Goal: Use online tool/utility: Utilize a website feature to perform a specific function

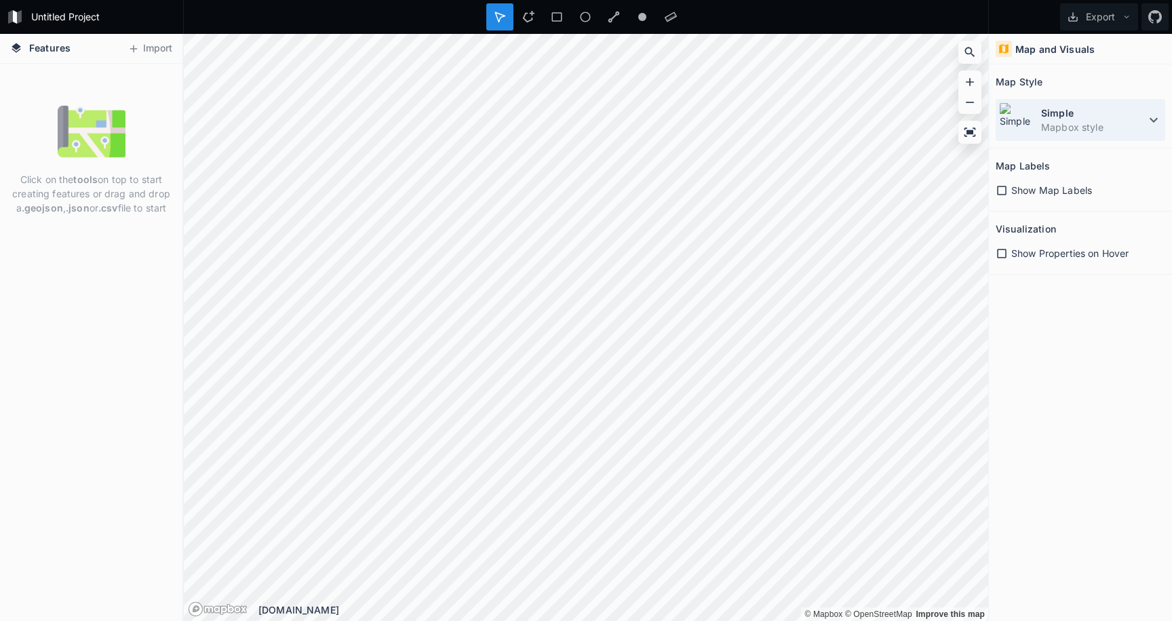
click at [1154, 123] on icon at bounding box center [1154, 120] width 16 height 16
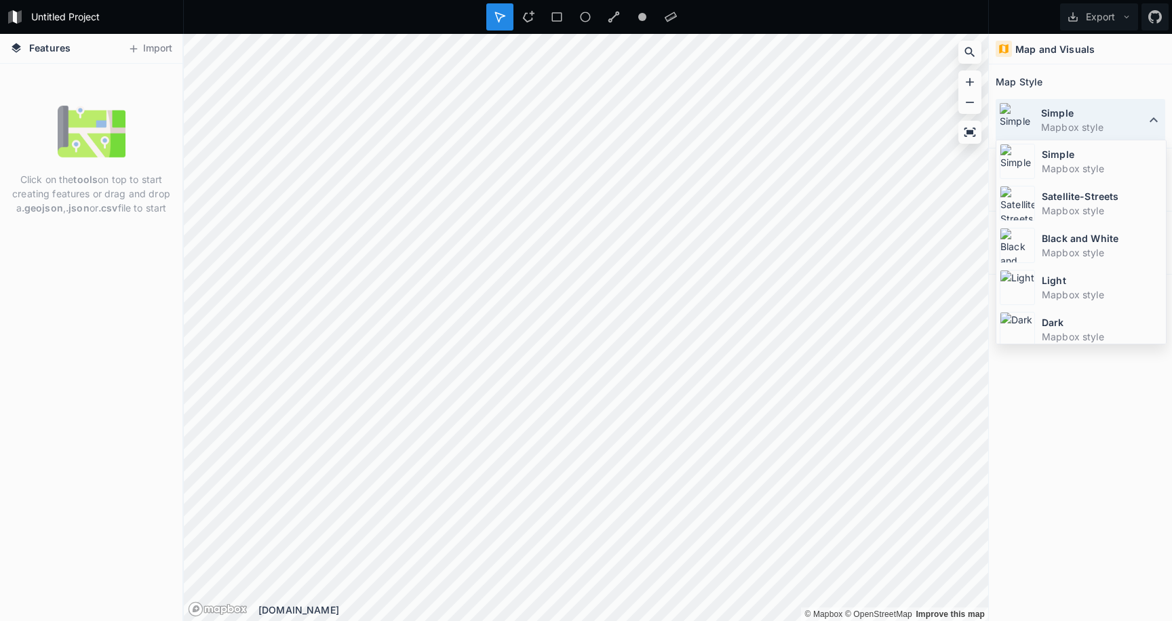
click at [1155, 123] on icon at bounding box center [1154, 120] width 16 height 16
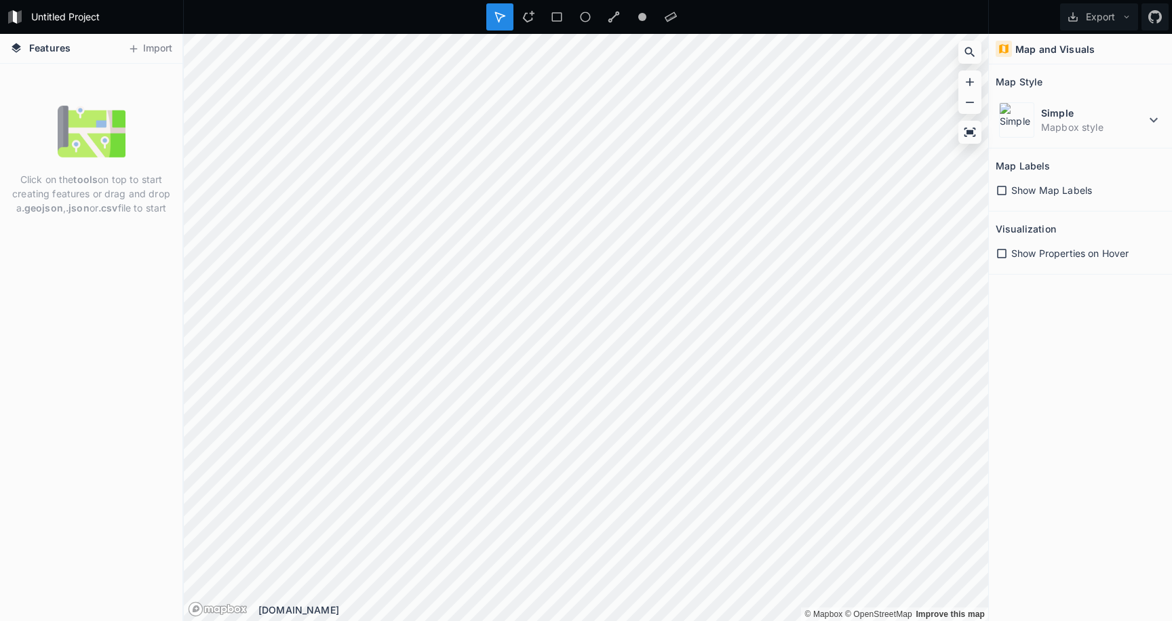
click at [52, 52] on span "Features" at bounding box center [49, 48] width 41 height 14
click at [66, 105] on img at bounding box center [92, 132] width 68 height 68
click at [537, 17] on div at bounding box center [528, 16] width 27 height 27
click at [526, 9] on div at bounding box center [528, 16] width 27 height 27
click at [1106, 255] on span "Show Properties on Hover" at bounding box center [1069, 253] width 117 height 14
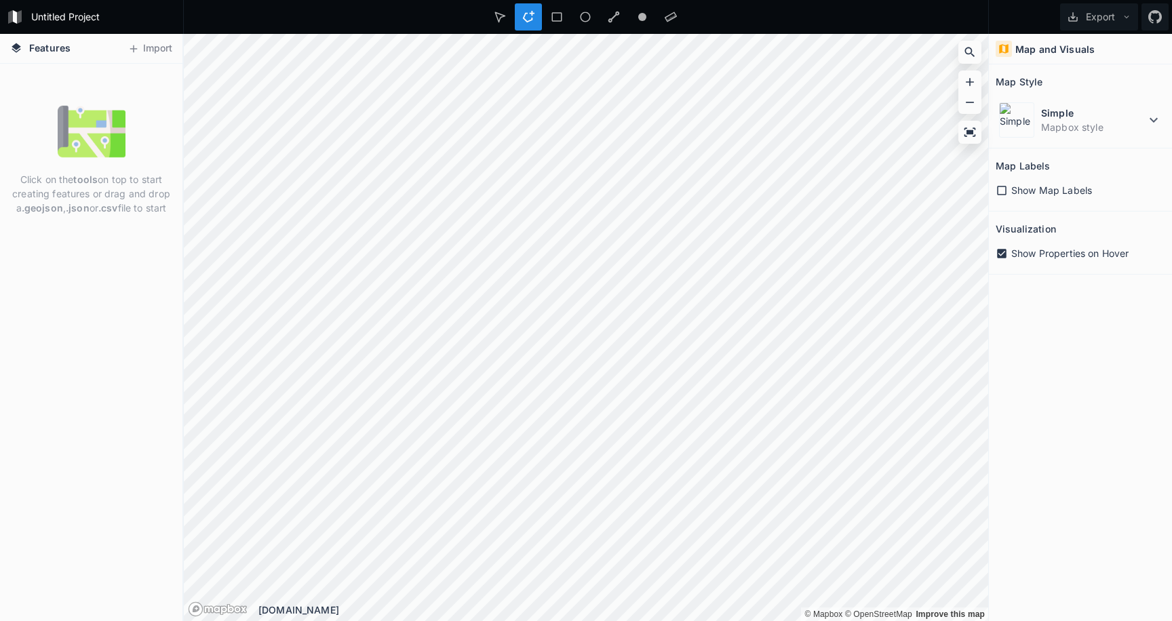
click at [1053, 51] on h4 "Map and Visuals" at bounding box center [1054, 49] width 79 height 14
click at [970, 131] on icon at bounding box center [971, 132] width 12 height 9
click at [971, 101] on icon at bounding box center [970, 103] width 14 height 14
click at [973, 81] on icon at bounding box center [970, 82] width 8 height 8
click at [974, 52] on icon at bounding box center [970, 52] width 14 height 14
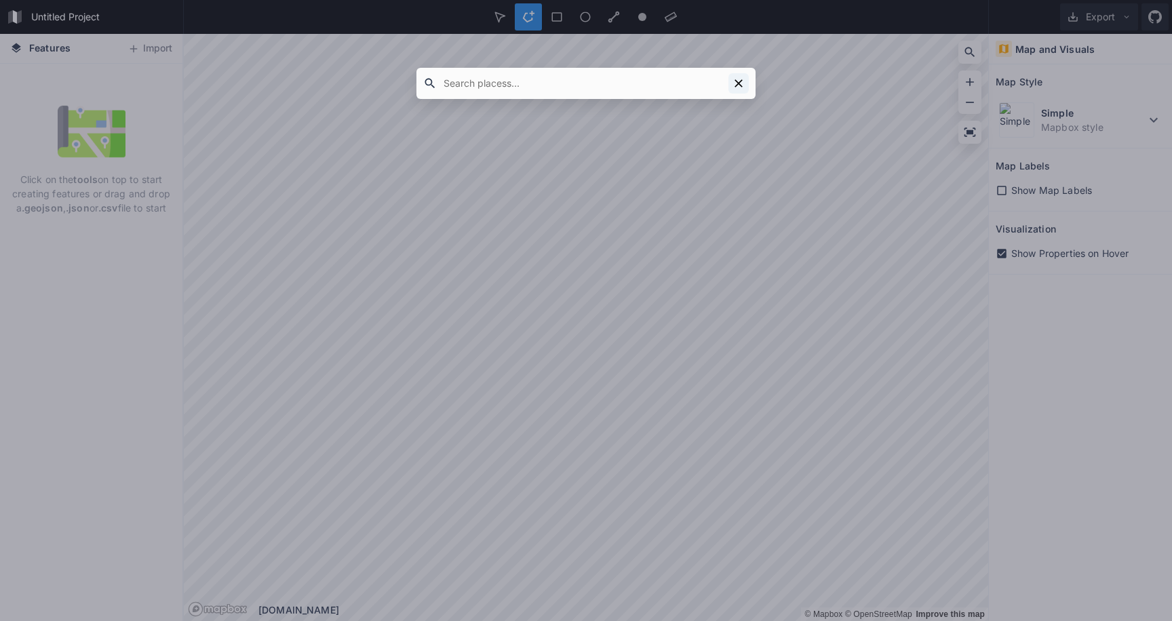
click at [735, 91] on button at bounding box center [738, 83] width 20 height 20
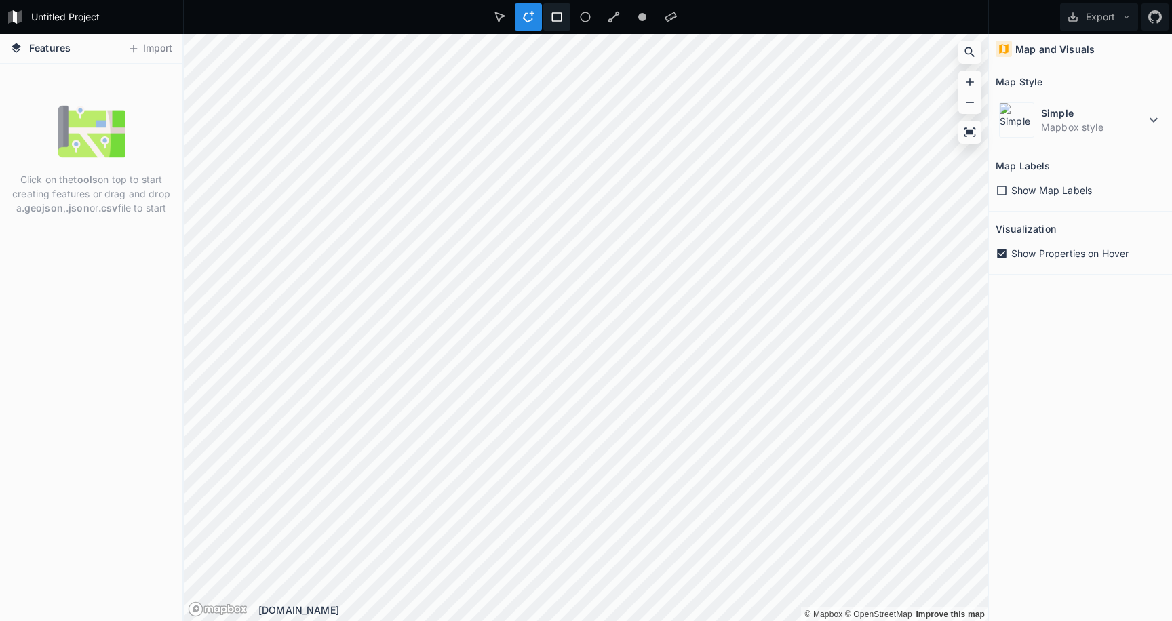
click at [556, 16] on icon at bounding box center [557, 17] width 12 height 12
click at [585, 20] on icon at bounding box center [585, 17] width 12 height 12
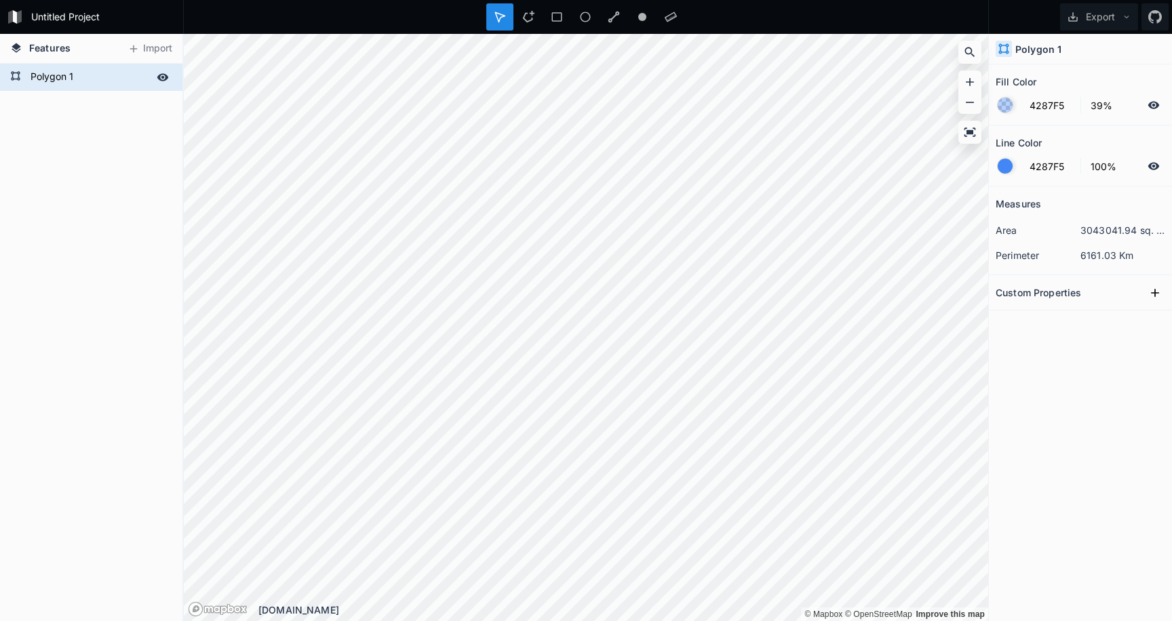
click at [166, 77] on icon at bounding box center [163, 76] width 12 height 7
click at [166, 77] on icon at bounding box center [162, 77] width 11 height 9
click at [1161, 291] on icon at bounding box center [1155, 293] width 14 height 14
click at [1005, 166] on div at bounding box center [1005, 166] width 15 height 15
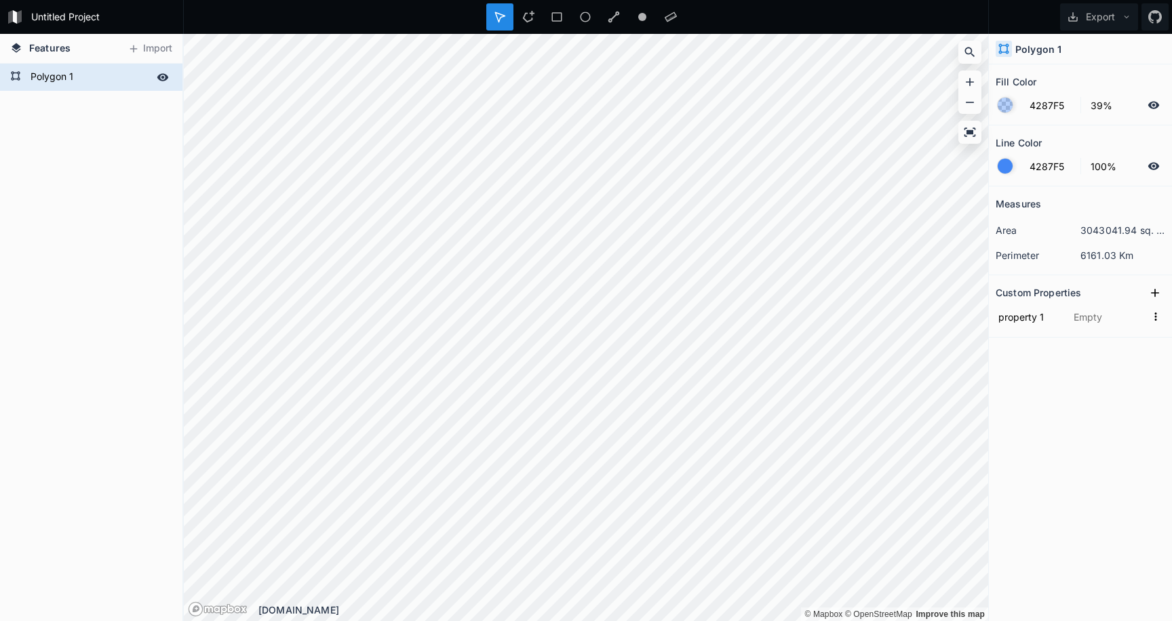
click at [1062, 388] on div "Measures area 3043041.94 sq. km perimeter 6161.03 Km Custom Properties property…" at bounding box center [1080, 370] width 183 height 367
click at [1155, 321] on icon "button" at bounding box center [1156, 317] width 12 height 12
